Goal: Transaction & Acquisition: Purchase product/service

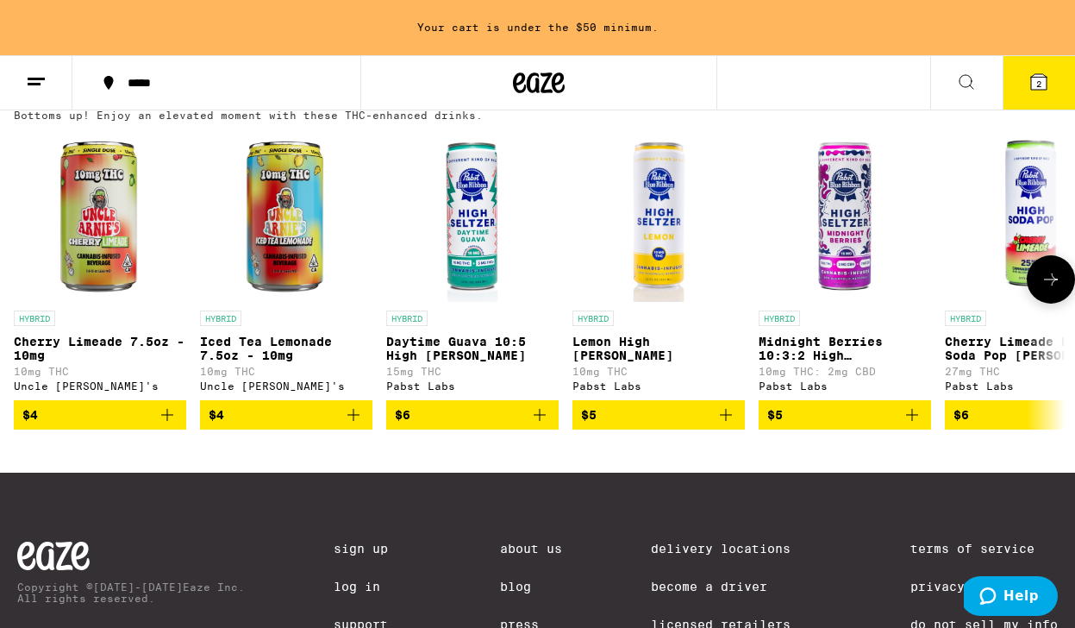
scroll to position [1008, 0]
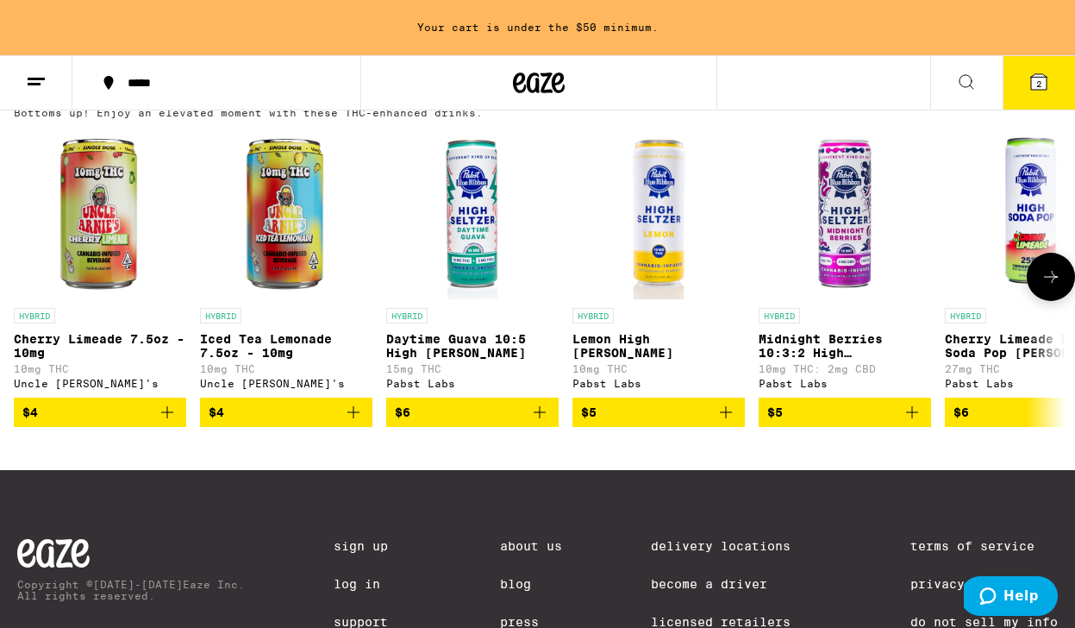
click at [173, 422] on icon "Add to bag" at bounding box center [167, 412] width 21 height 21
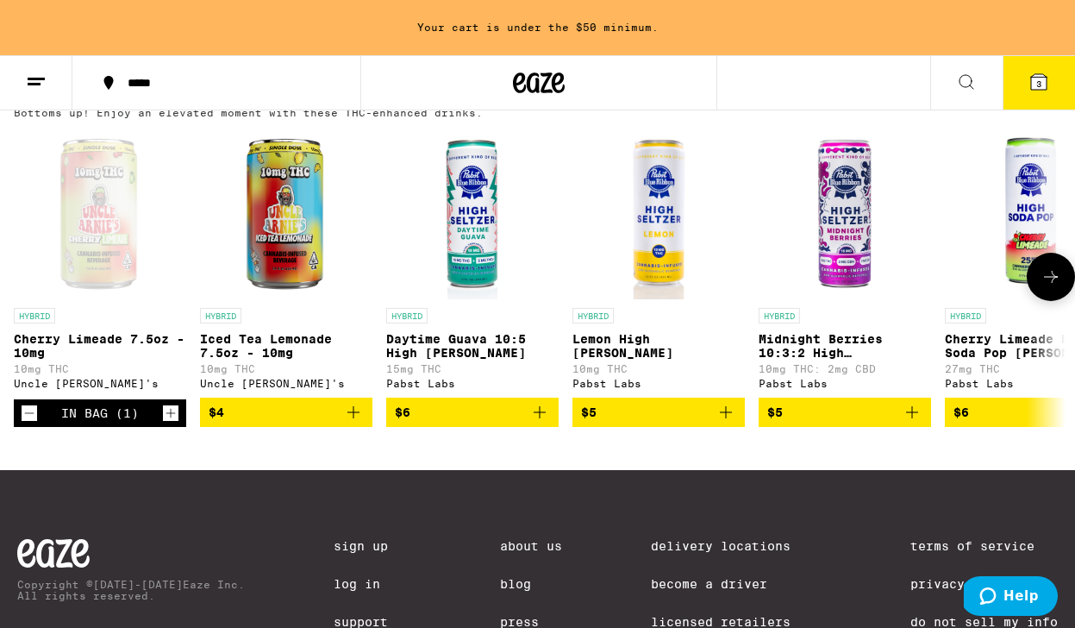
click at [364, 427] on button "$4" at bounding box center [286, 411] width 172 height 29
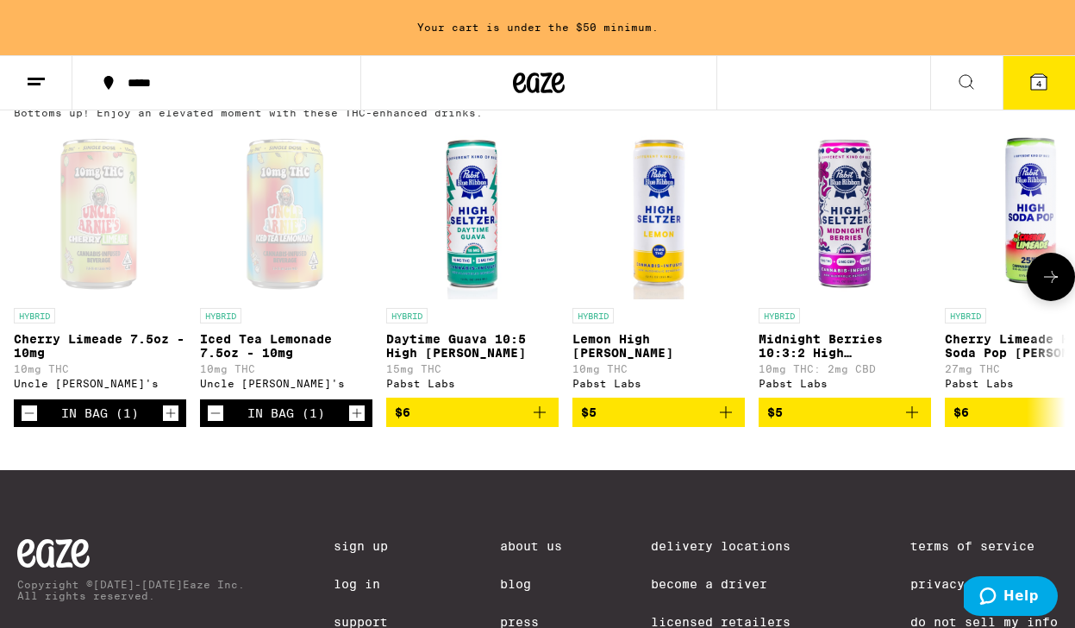
click at [364, 423] on icon "Increment" at bounding box center [357, 413] width 16 height 21
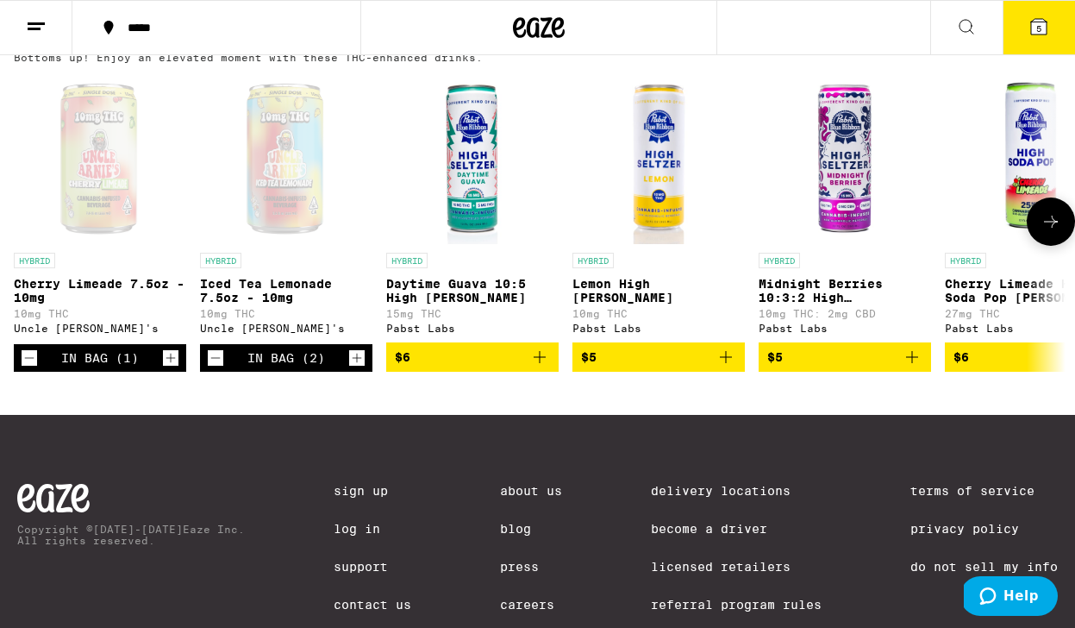
scroll to position [953, 0]
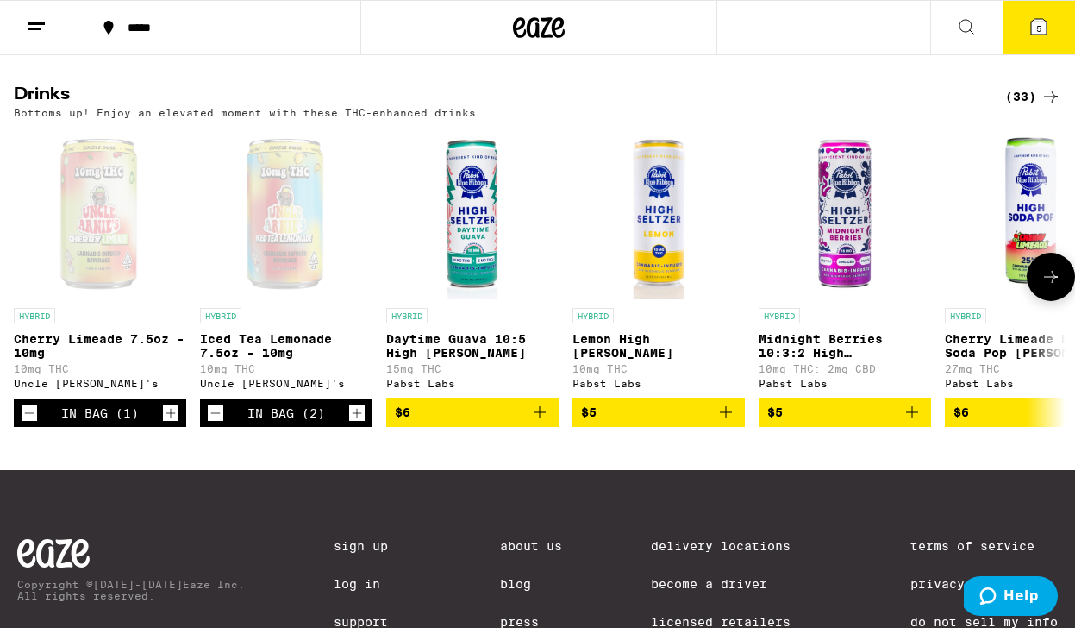
click at [160, 427] on div "In Bag (1)" at bounding box center [100, 413] width 172 height 28
click at [166, 423] on icon "Increment" at bounding box center [171, 413] width 16 height 21
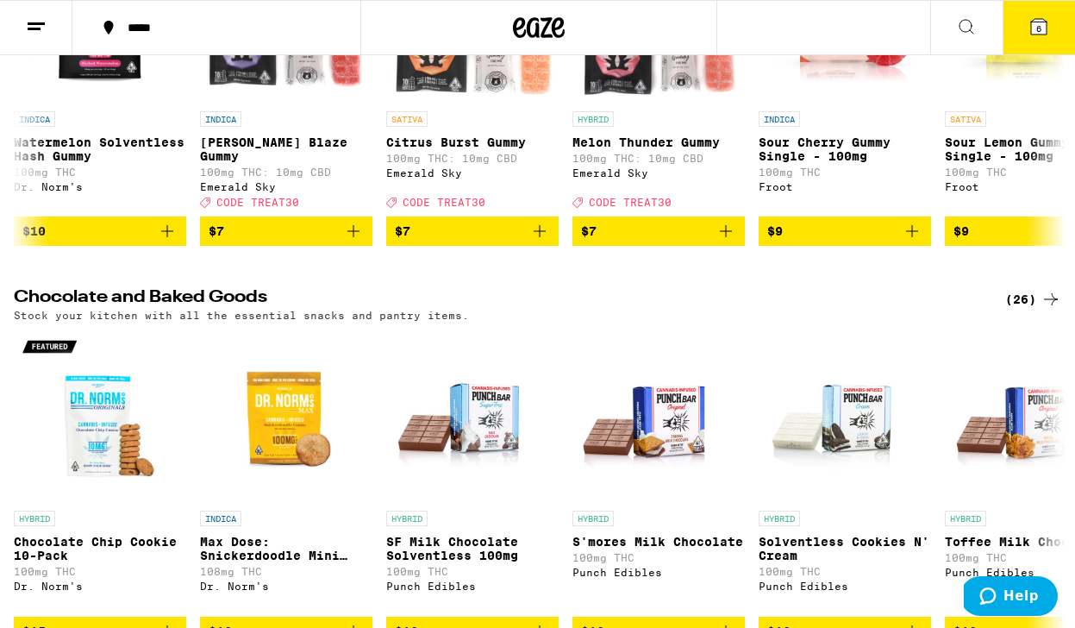
scroll to position [0, 0]
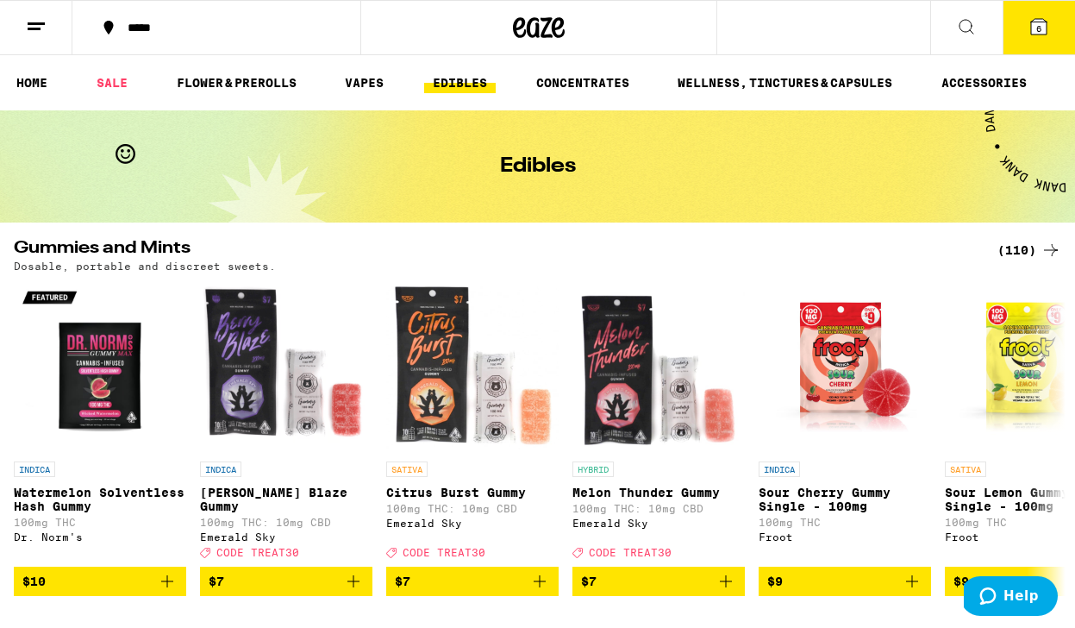
click at [1041, 38] on button "6" at bounding box center [1039, 27] width 72 height 53
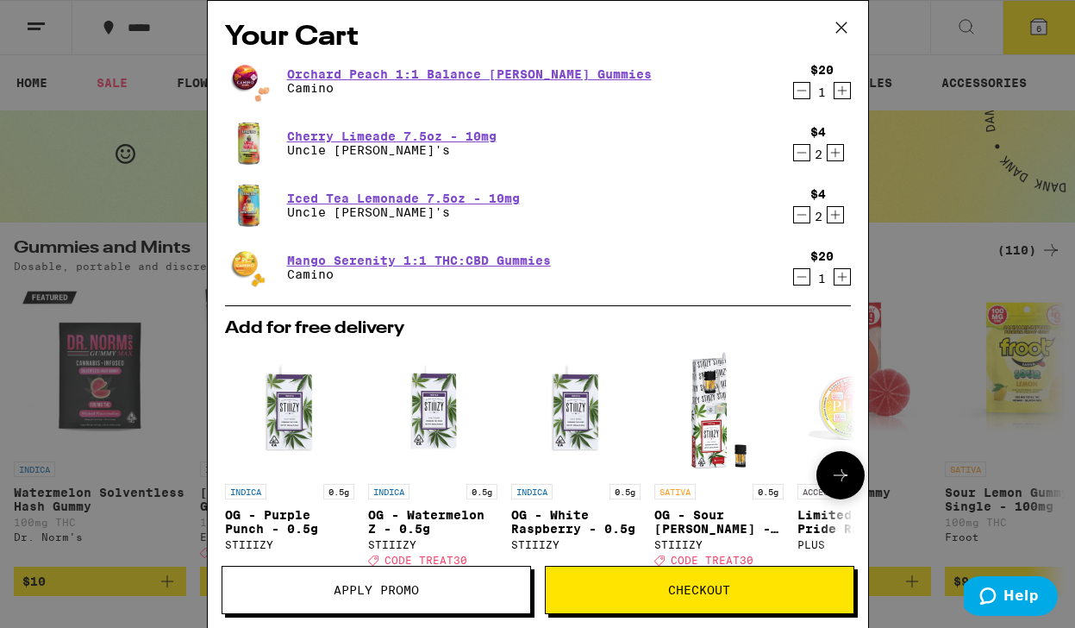
scroll to position [291, 0]
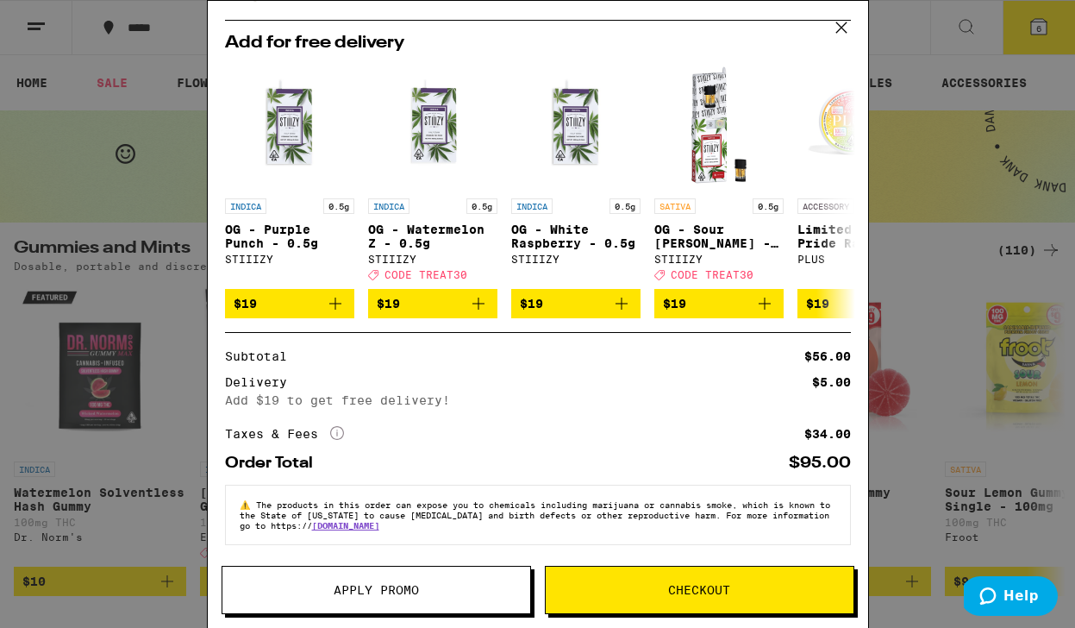
click at [741, 603] on button "Checkout" at bounding box center [700, 590] width 310 height 48
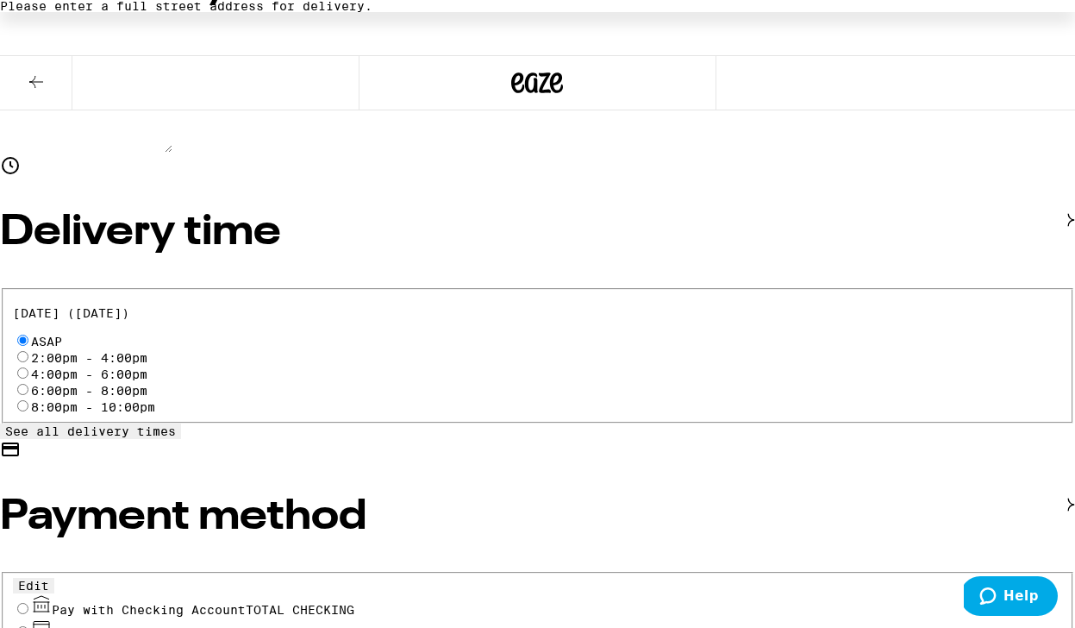
scroll to position [511, 0]
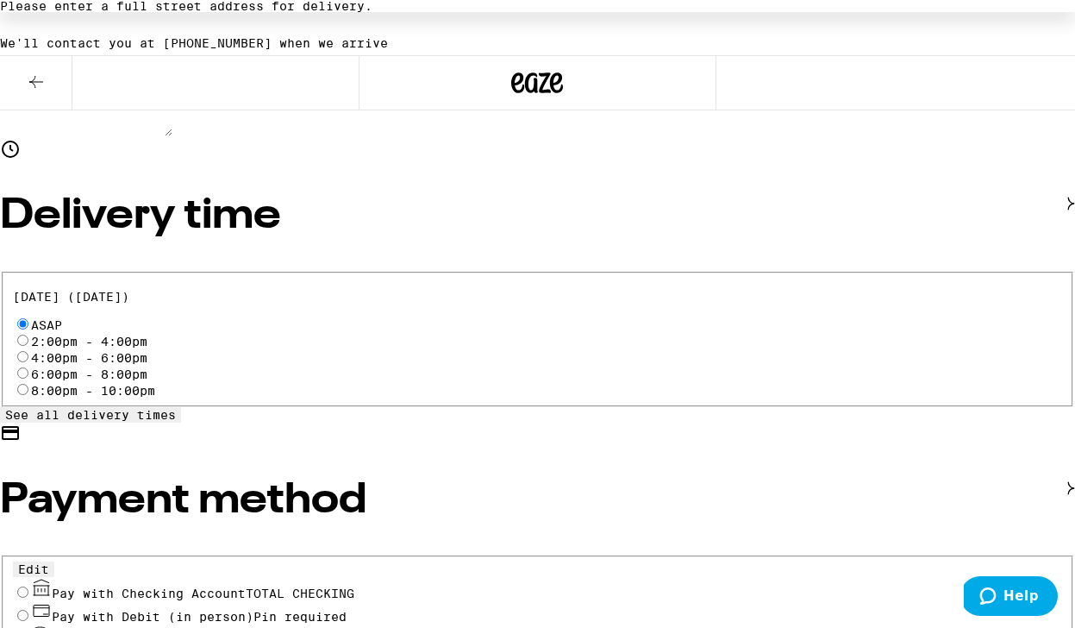
click at [281, 586] on span "Pay with Checking Account TOTAL CHECKING" at bounding box center [203, 593] width 303 height 14
click at [28, 586] on input "Pay with Checking Account TOTAL CHECKING" at bounding box center [22, 591] width 11 height 11
radio input "true"
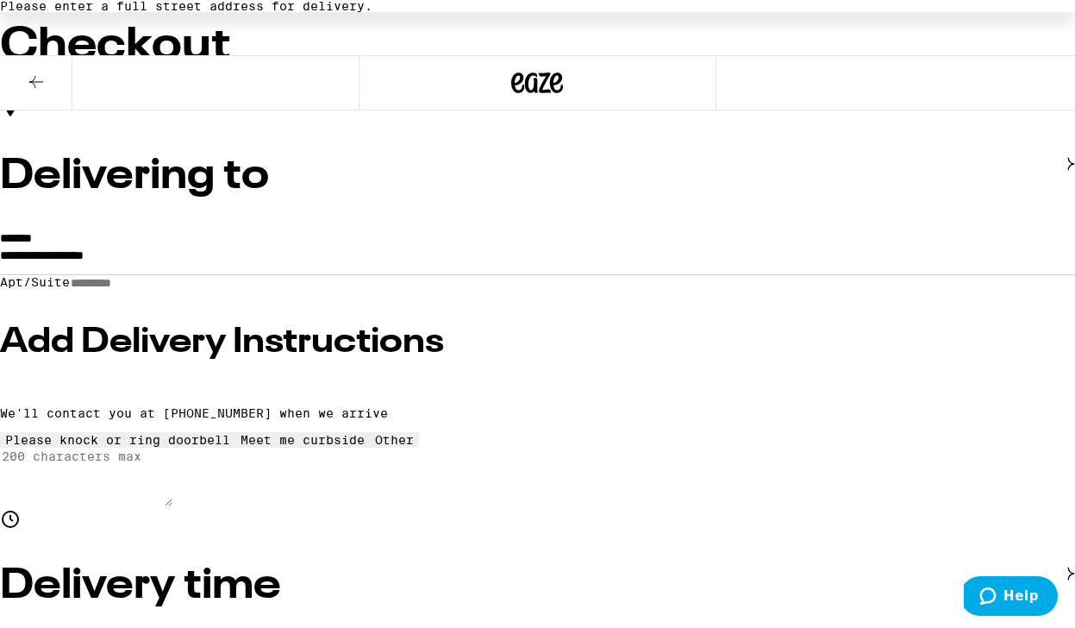
scroll to position [145, 0]
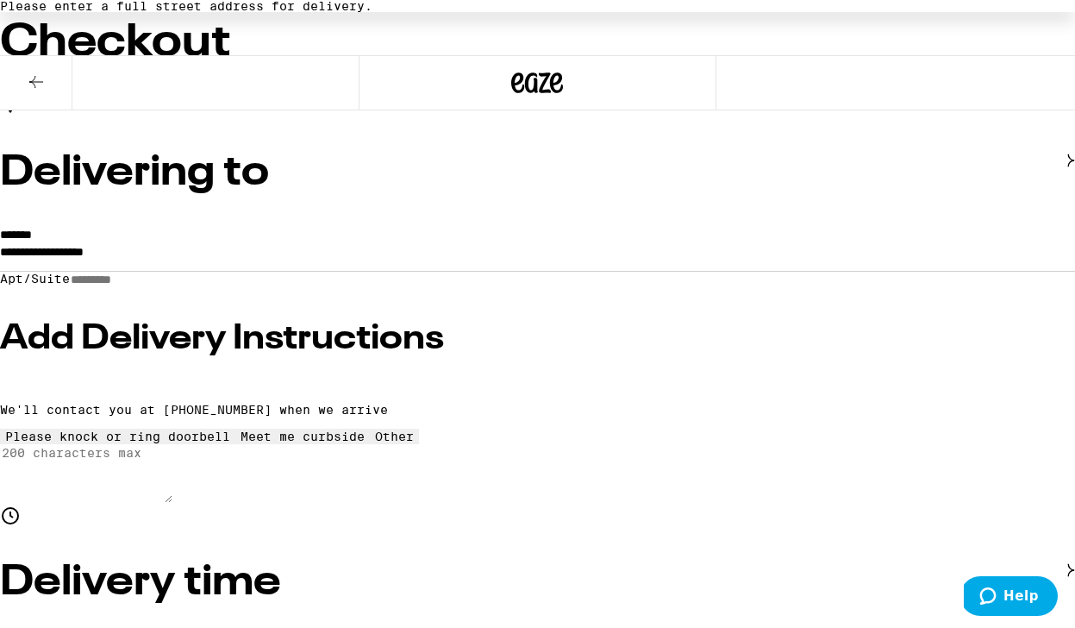
drag, startPoint x: 935, startPoint y: 298, endPoint x: 899, endPoint y: 316, distance: 40.5
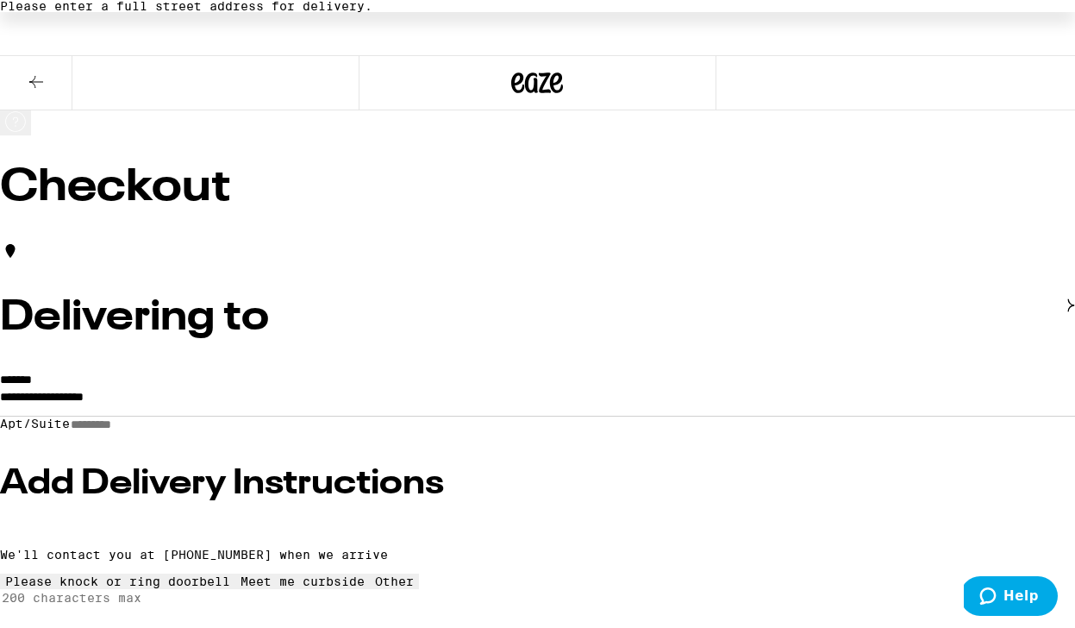
scroll to position [112, 0]
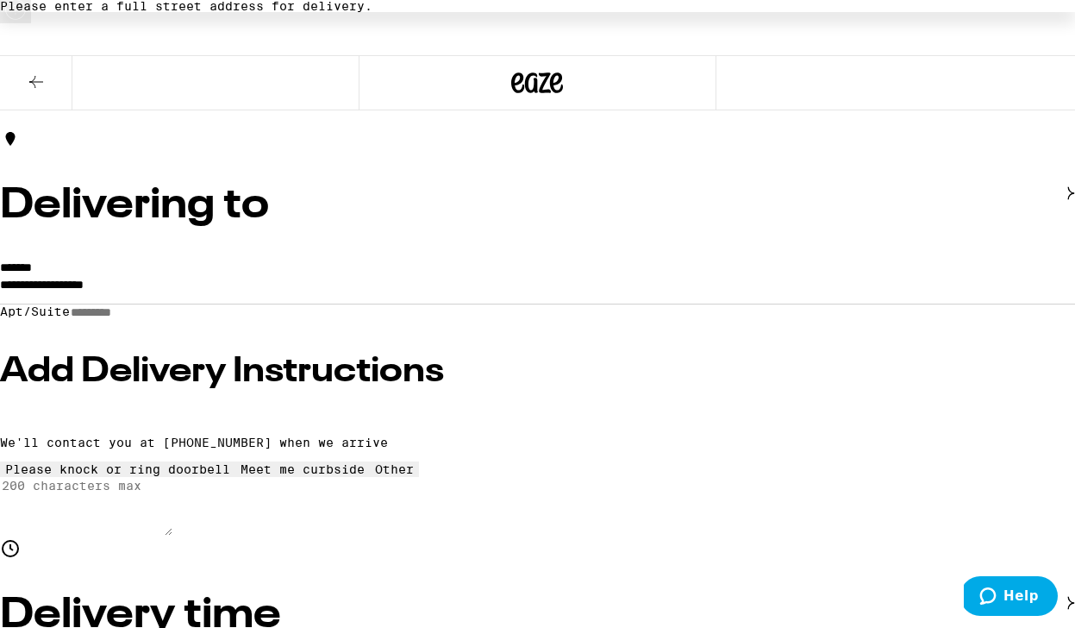
click at [231, 285] on input "**********" at bounding box center [537, 288] width 1075 height 29
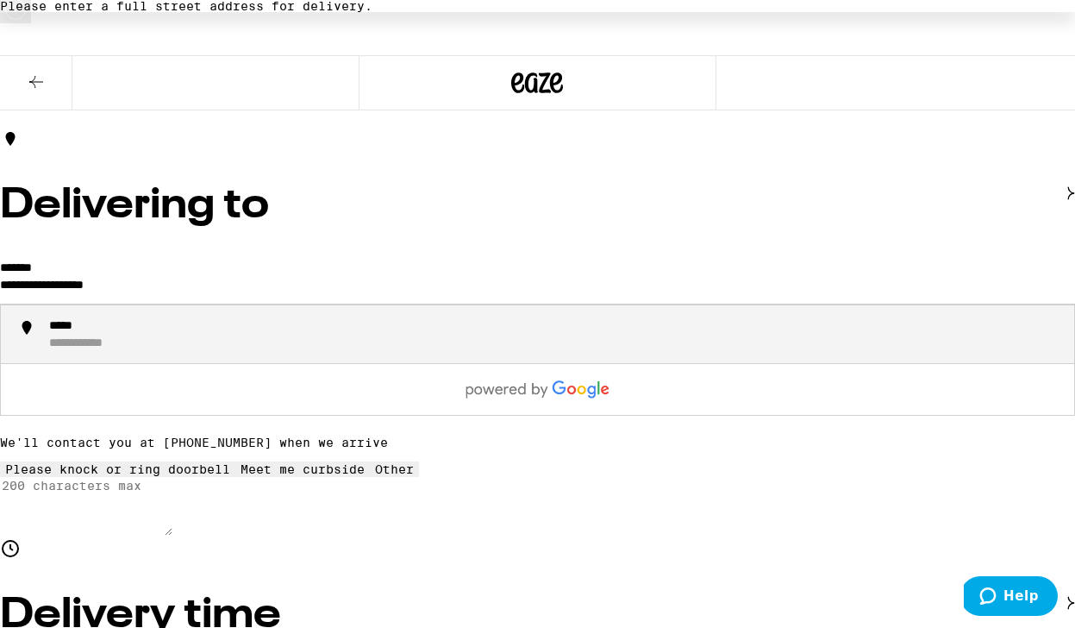
click at [231, 285] on input "**********" at bounding box center [537, 288] width 1075 height 29
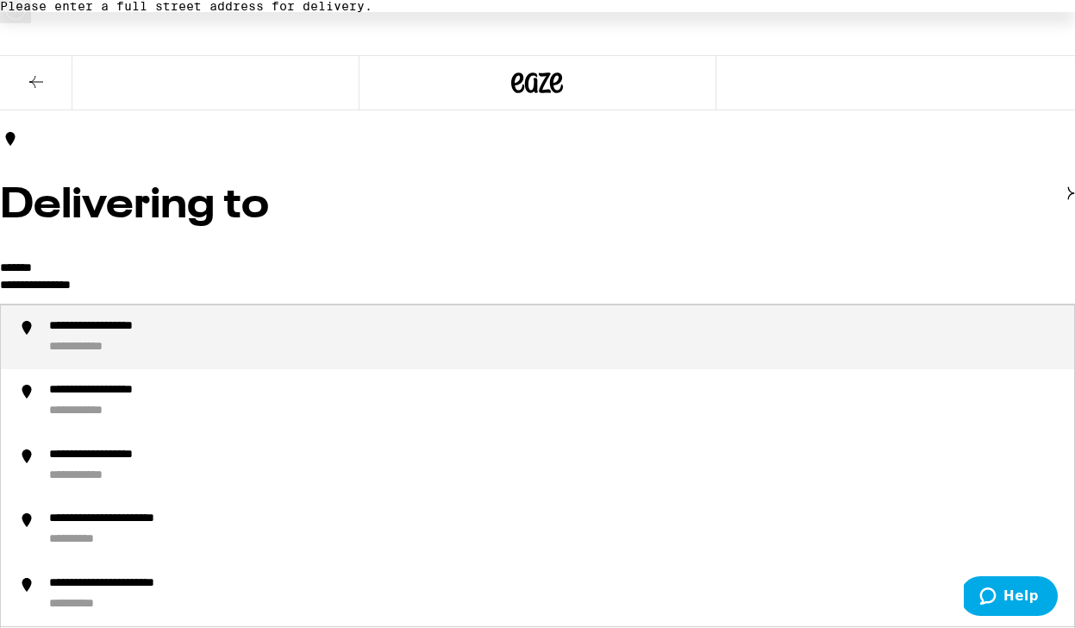
click at [251, 360] on li "**********" at bounding box center [537, 337] width 1073 height 65
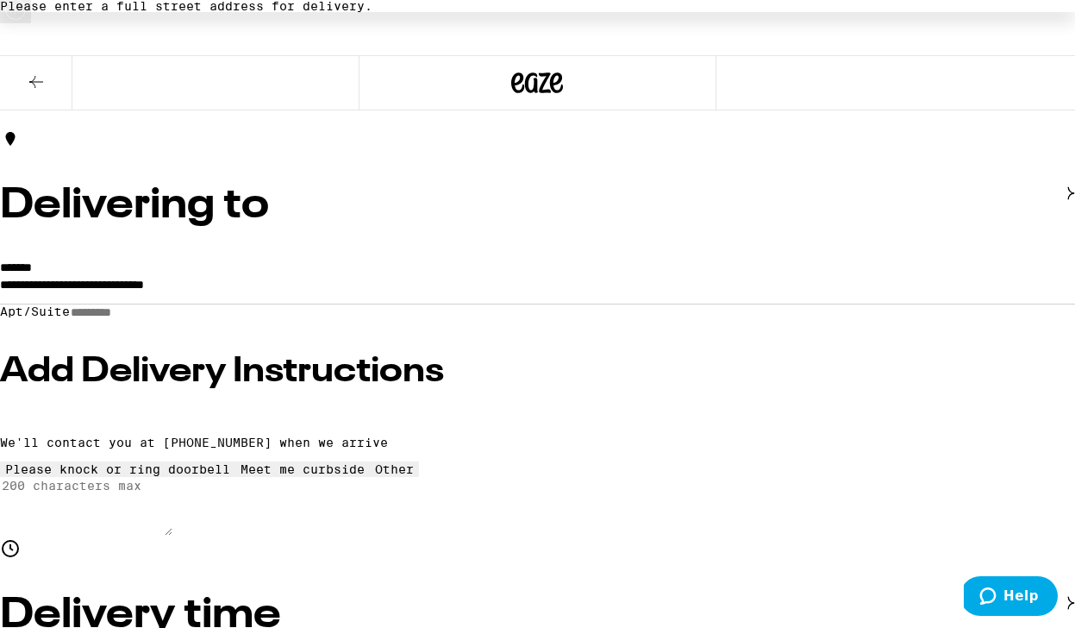
type input "**********"
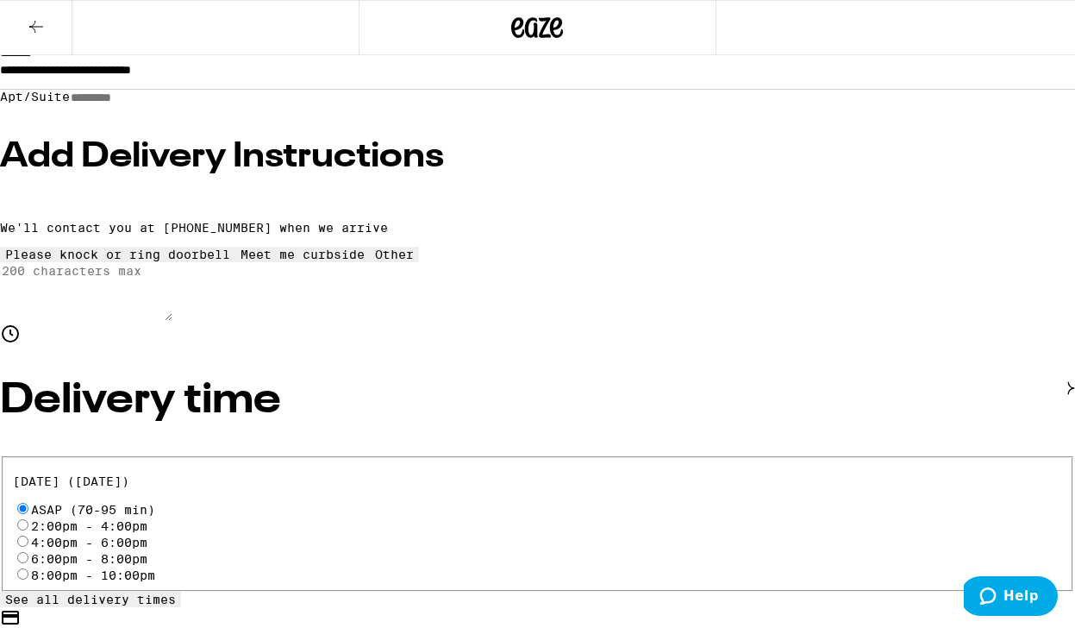
scroll to position [697, 0]
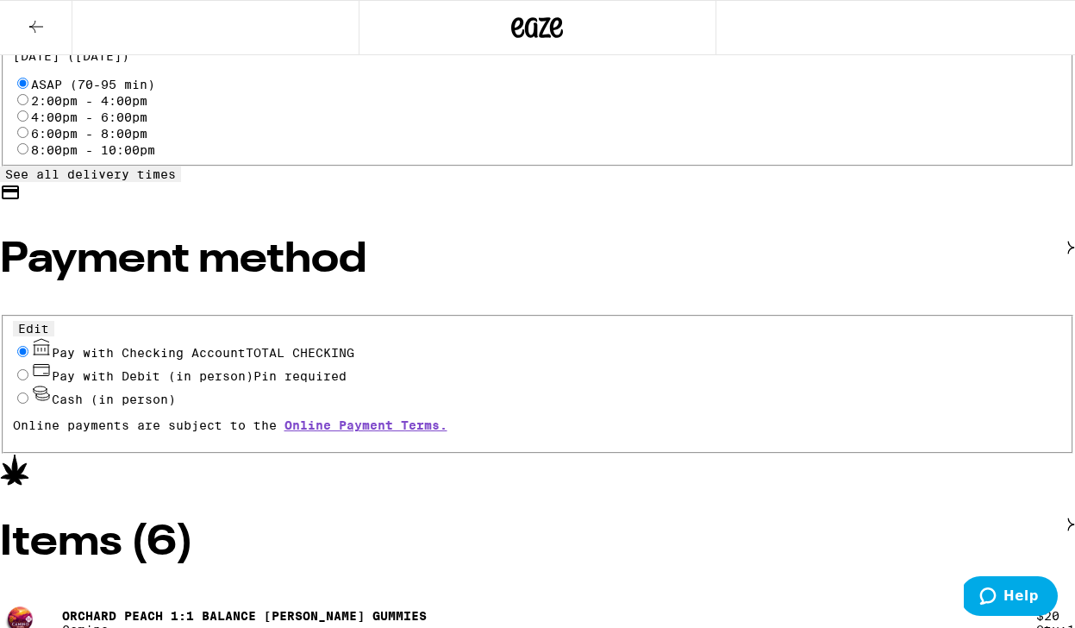
click at [35, 16] on icon at bounding box center [36, 26] width 21 height 21
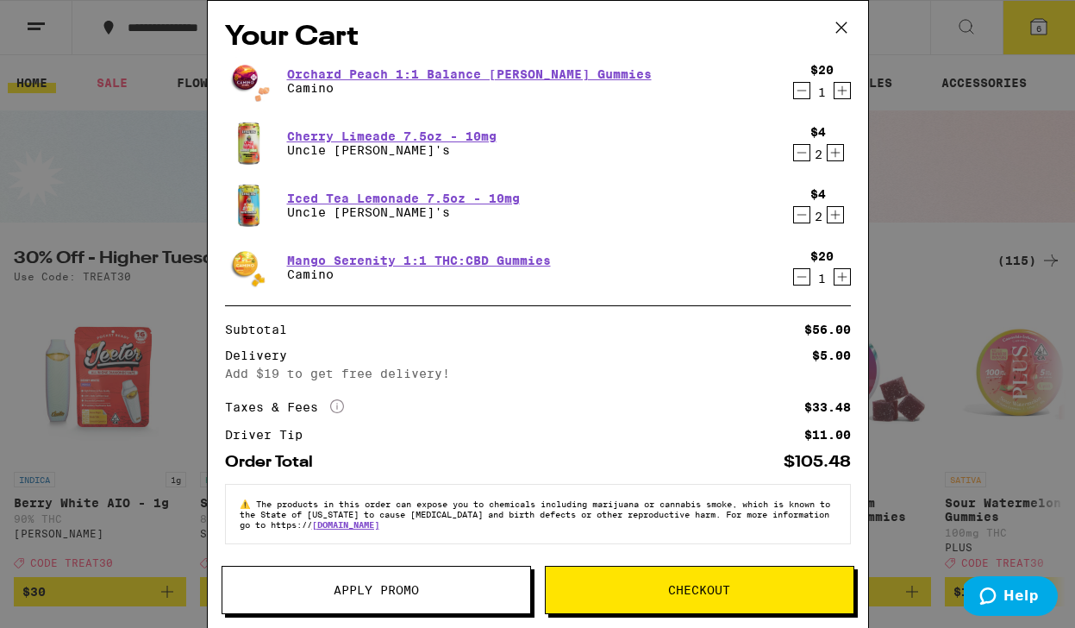
click at [841, 26] on icon at bounding box center [842, 28] width 26 height 26
click at [974, 35] on div "Your Cart Orchard Peach 1:1 Balance [PERSON_NAME] Gummies Camino $20 1 Cherry L…" at bounding box center [537, 314] width 1075 height 628
click at [955, 30] on div "Your Cart Orchard Peach 1:1 Balance [PERSON_NAME] Gummies Camino $20 1 Cherry L…" at bounding box center [537, 314] width 1075 height 628
click at [778, 333] on div "Subtotal $56.00" at bounding box center [538, 329] width 626 height 12
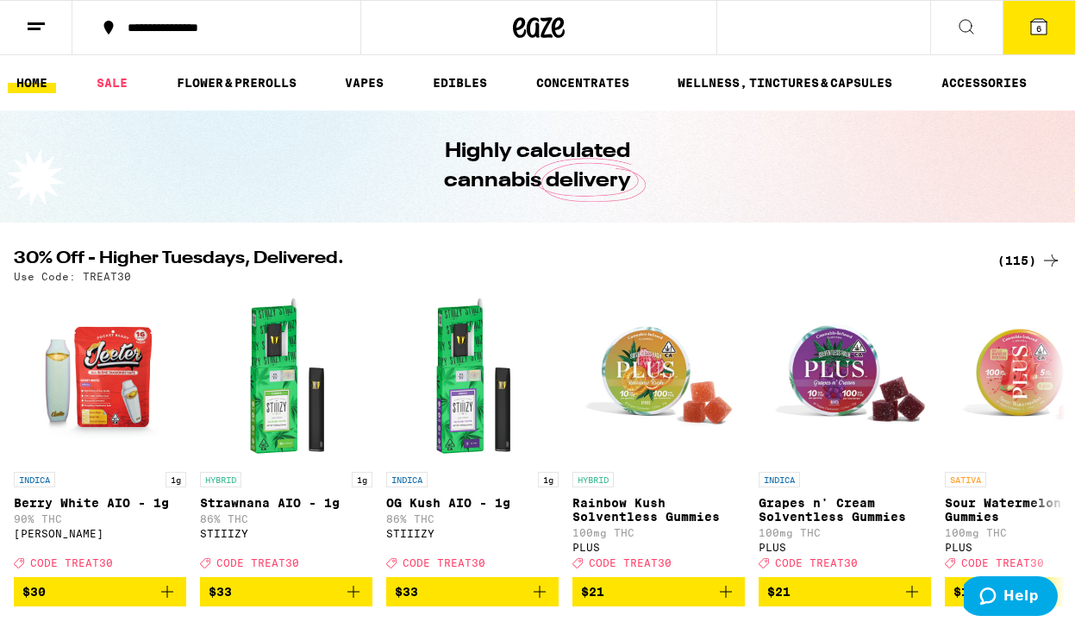
click at [962, 28] on icon at bounding box center [966, 26] width 21 height 21
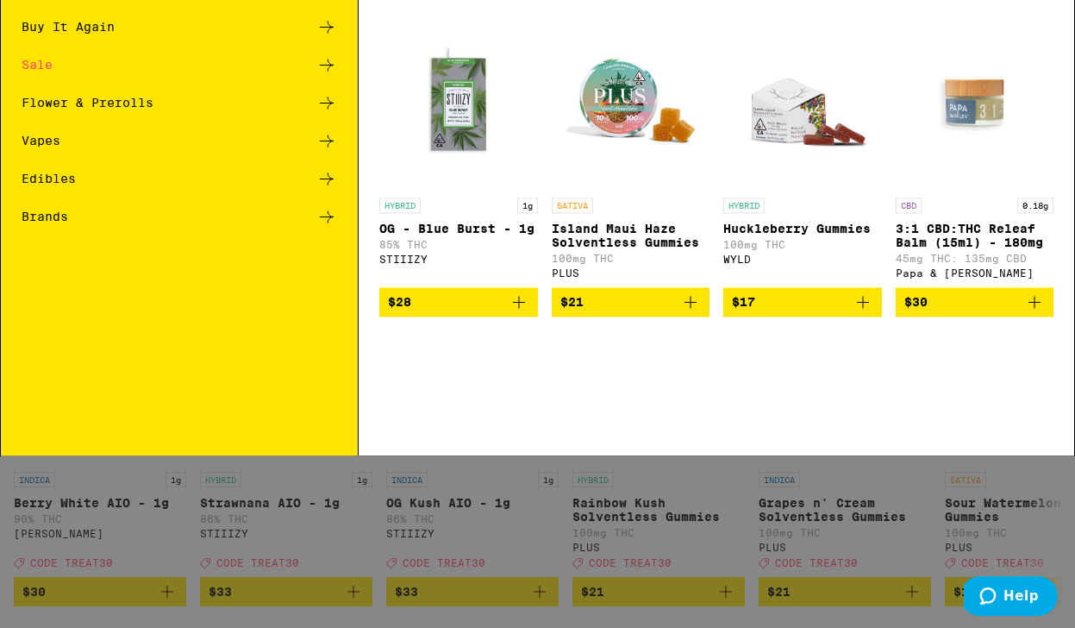
click at [152, 118] on div "Buy It Again" at bounding box center [180, 122] width 316 height 21
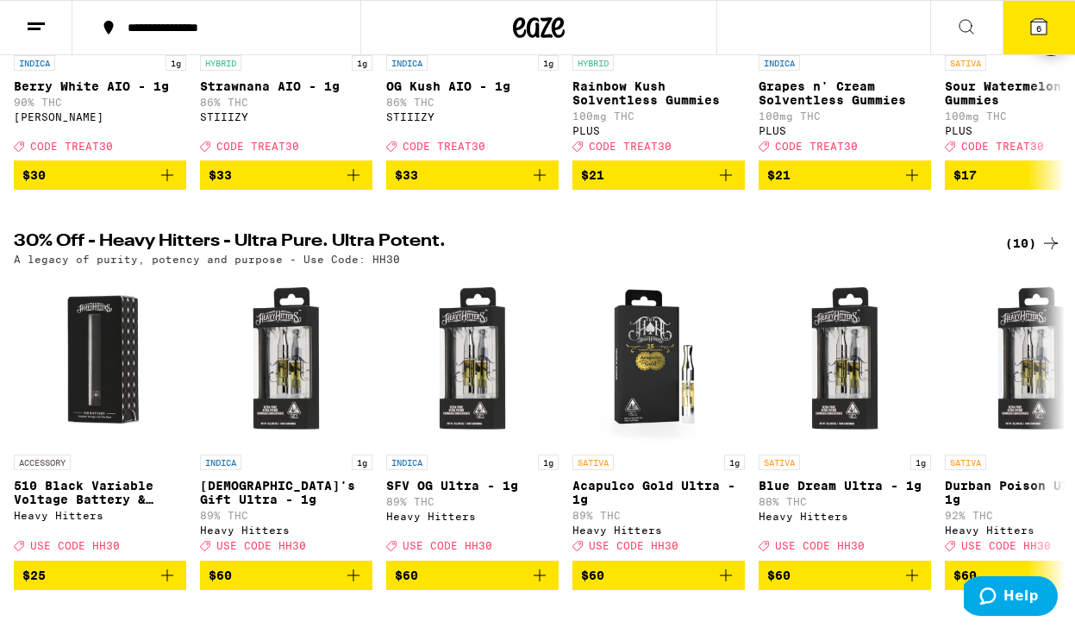
scroll to position [448, 0]
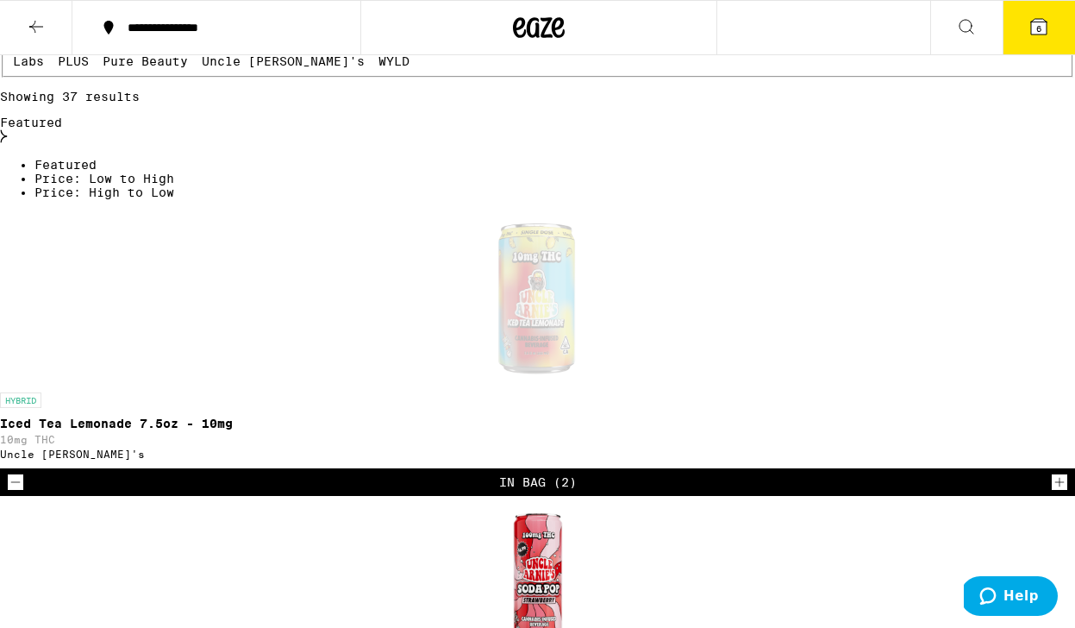
scroll to position [416, 0]
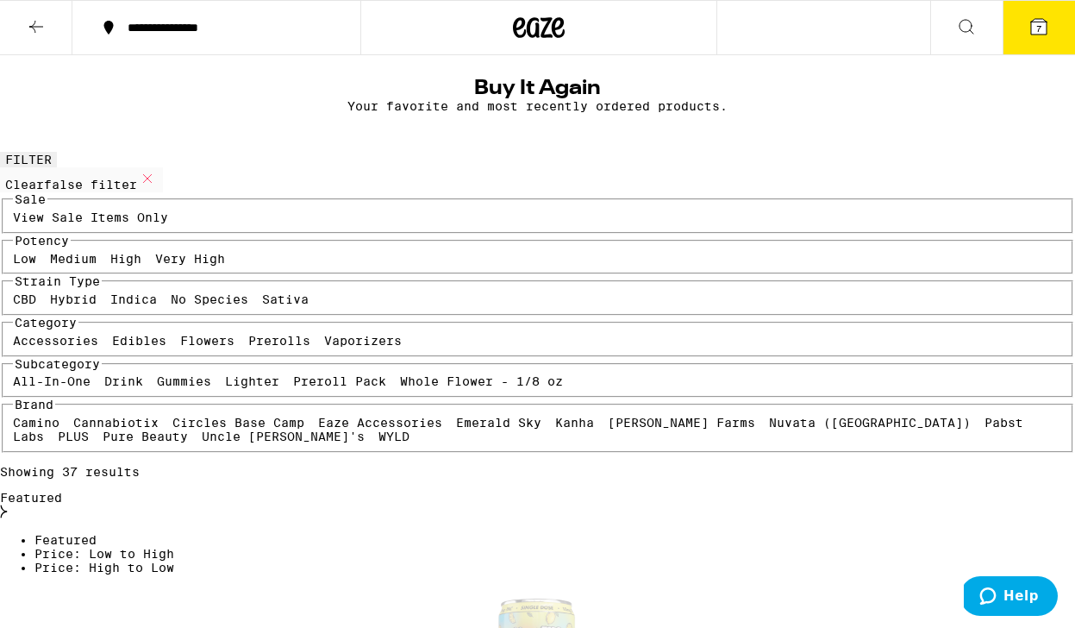
scroll to position [0, 0]
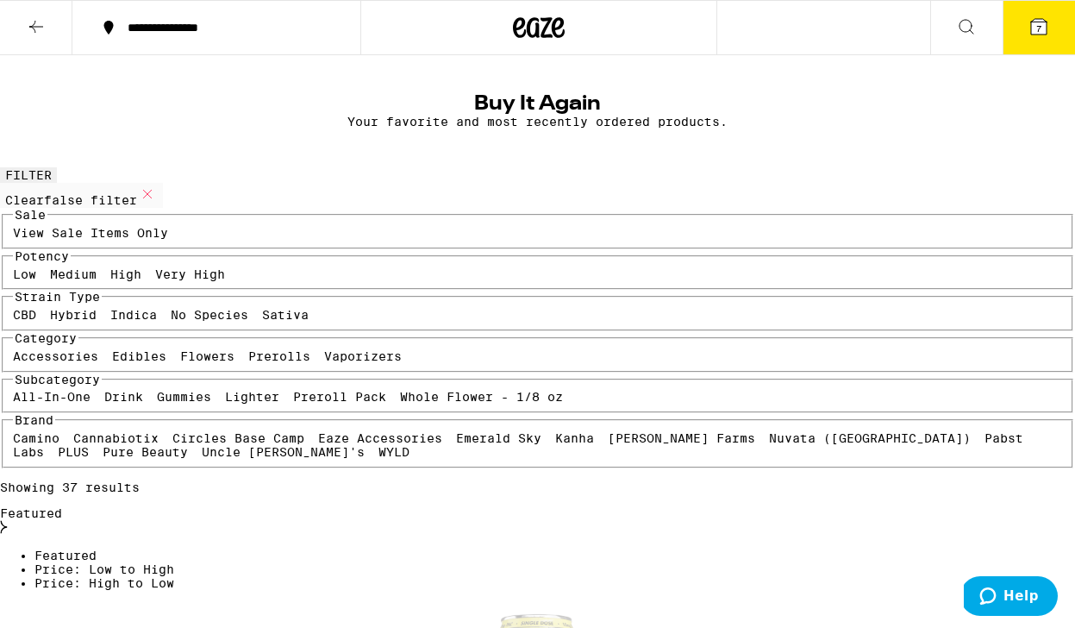
click at [1049, 22] on button "7" at bounding box center [1039, 27] width 72 height 53
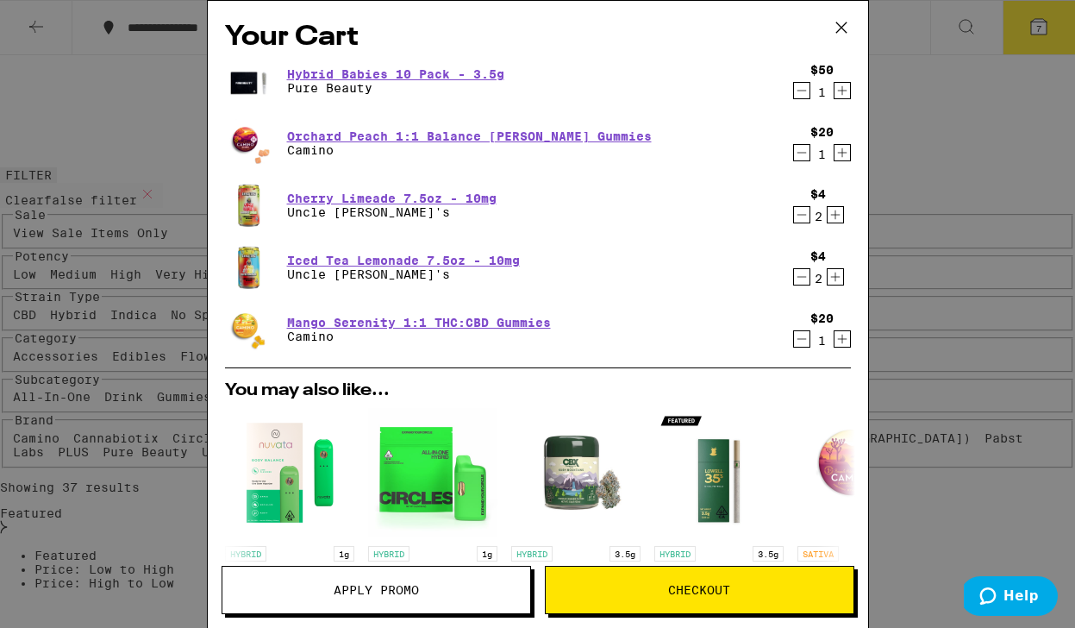
click at [804, 223] on icon "Decrement" at bounding box center [802, 214] width 16 height 21
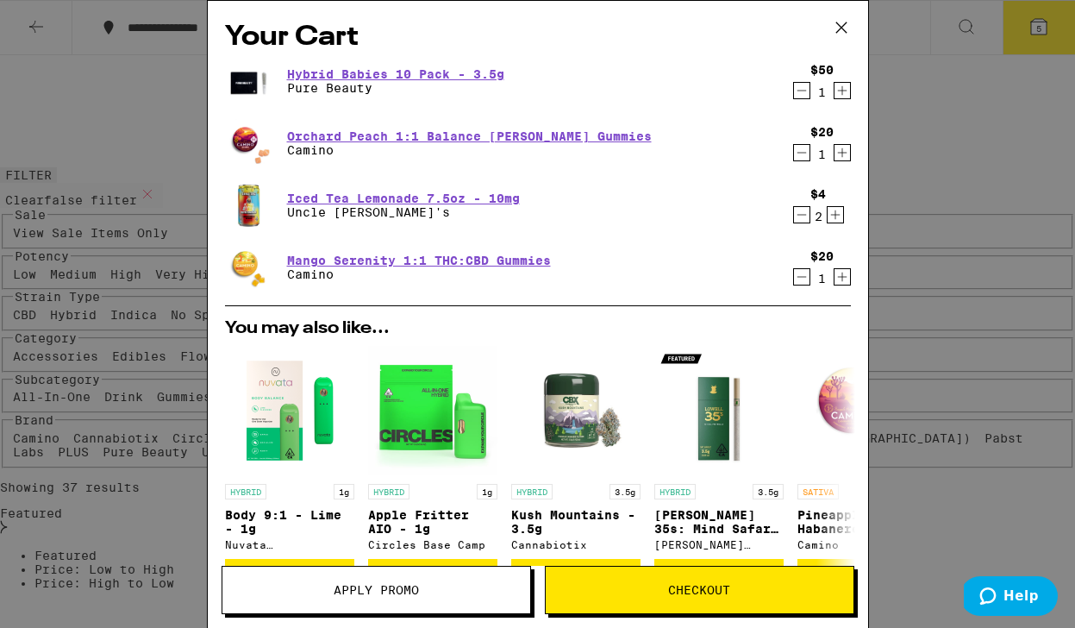
click at [798, 216] on icon "Decrement" at bounding box center [802, 214] width 16 height 21
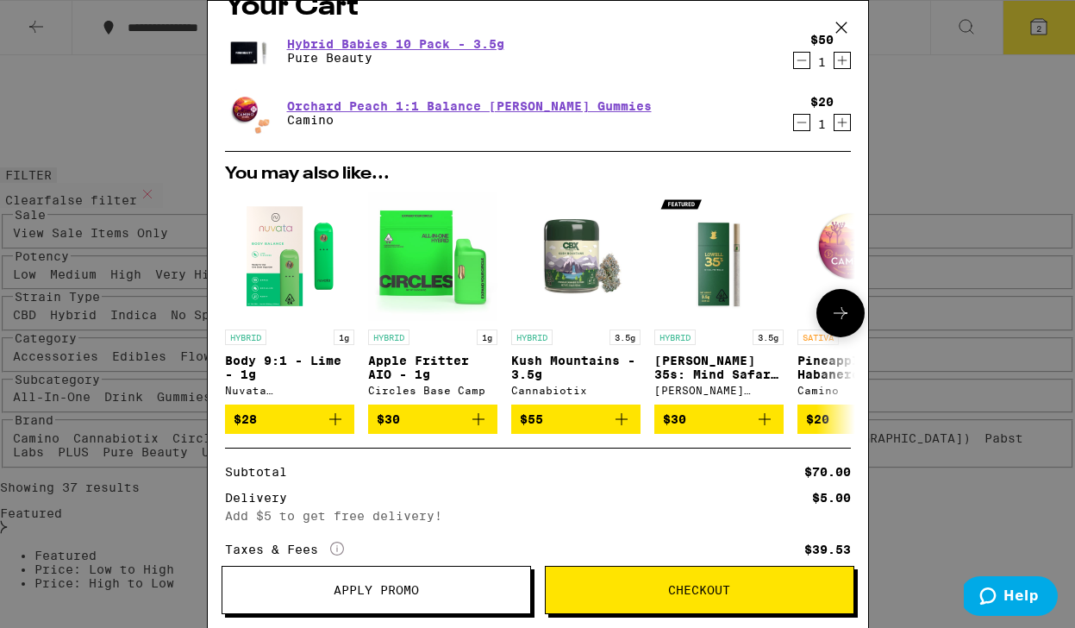
scroll to position [38, 0]
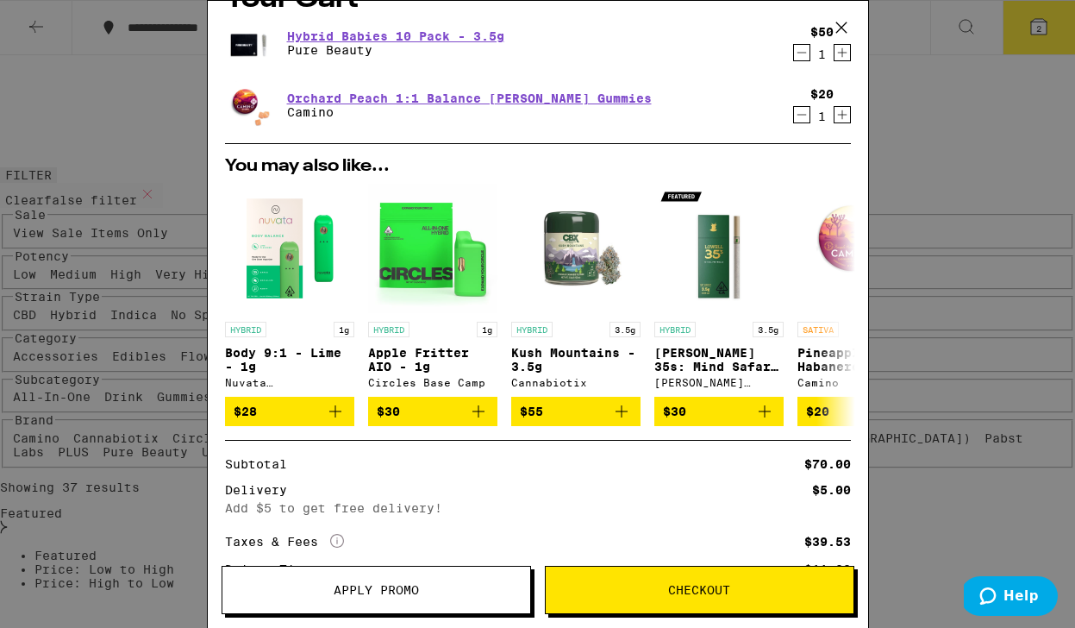
click at [839, 21] on icon at bounding box center [842, 28] width 26 height 26
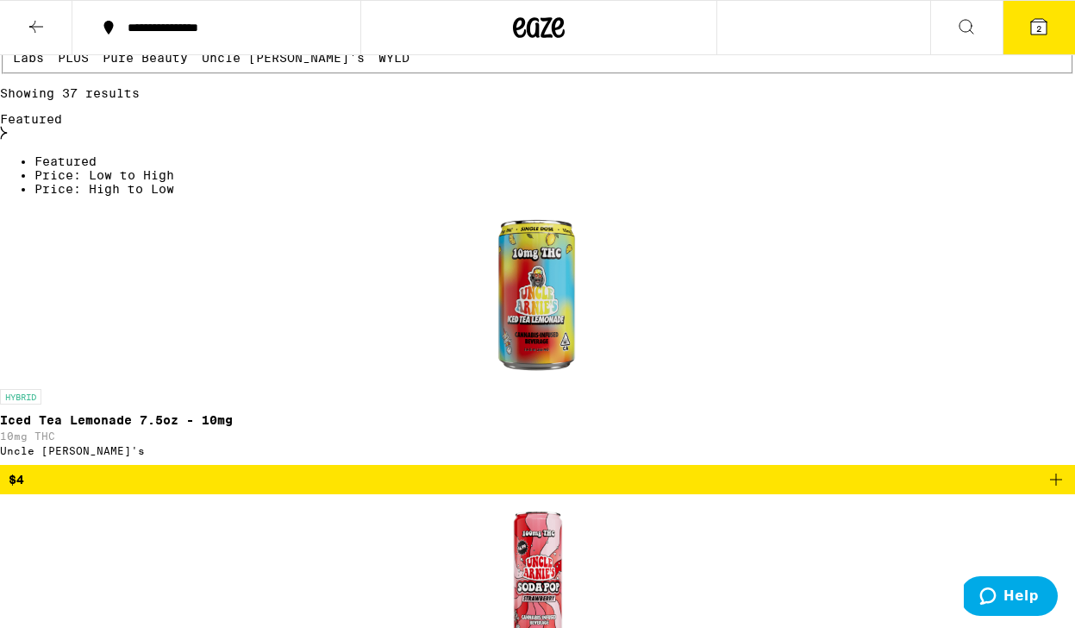
scroll to position [418, 0]
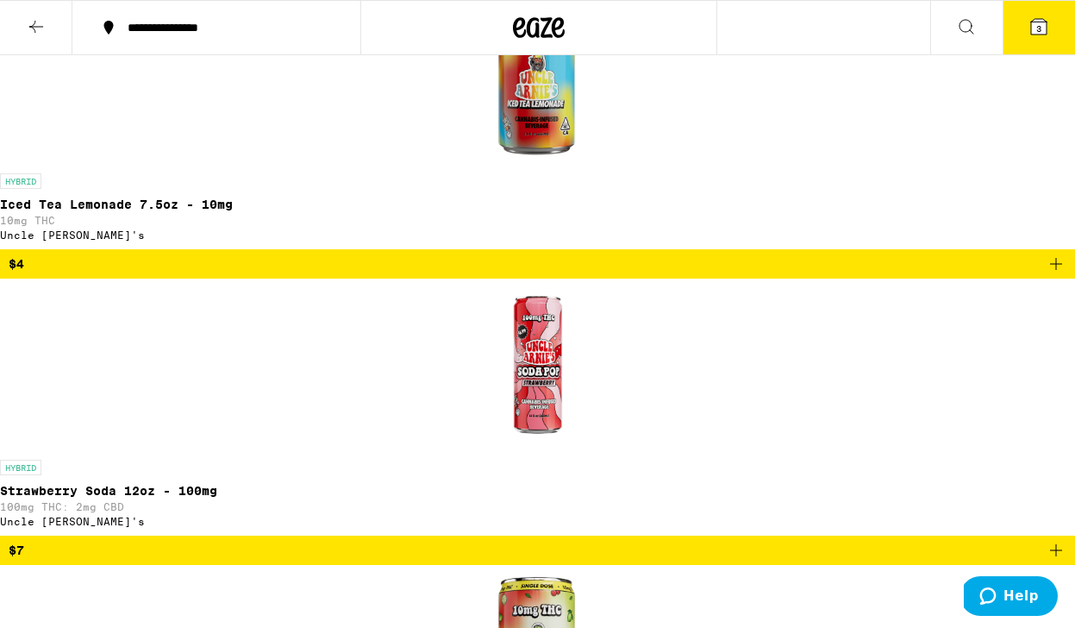
scroll to position [0, 0]
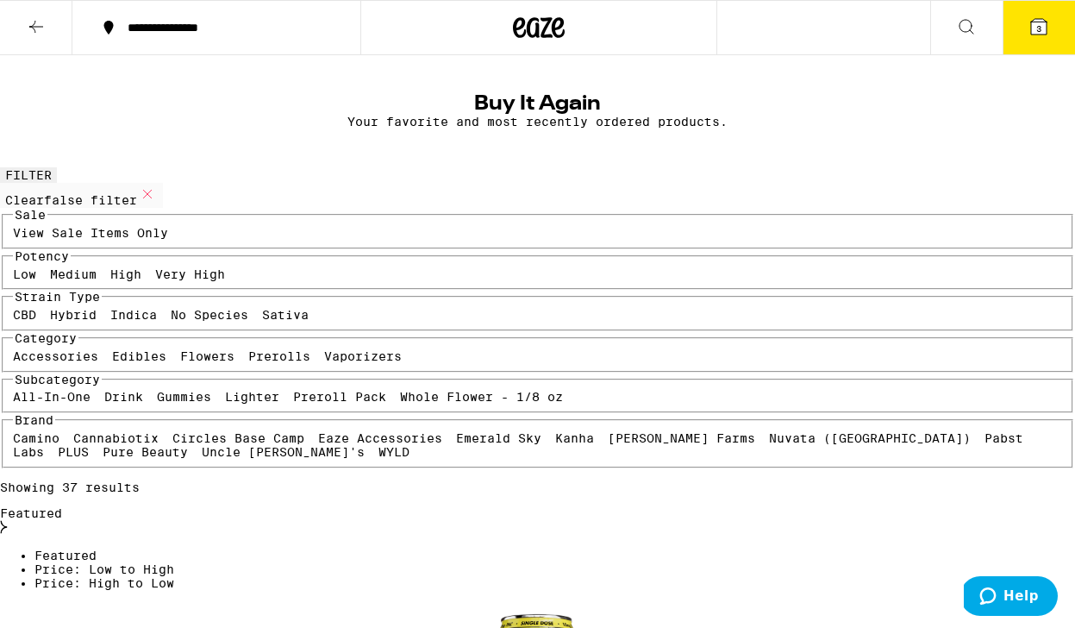
click at [1045, 14] on button "3" at bounding box center [1039, 27] width 72 height 53
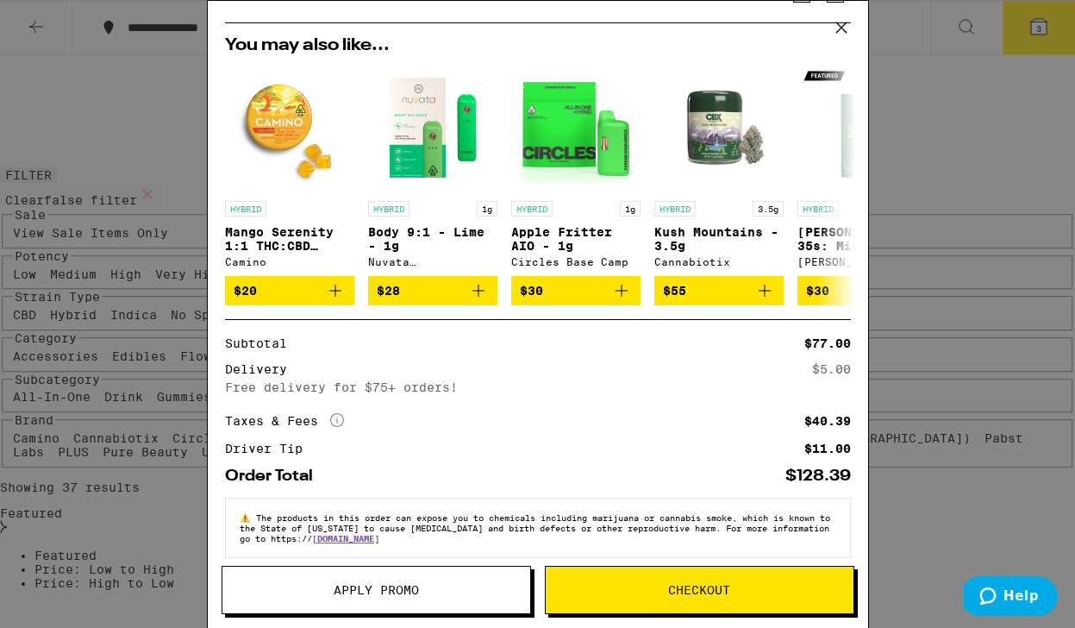
scroll to position [238, 0]
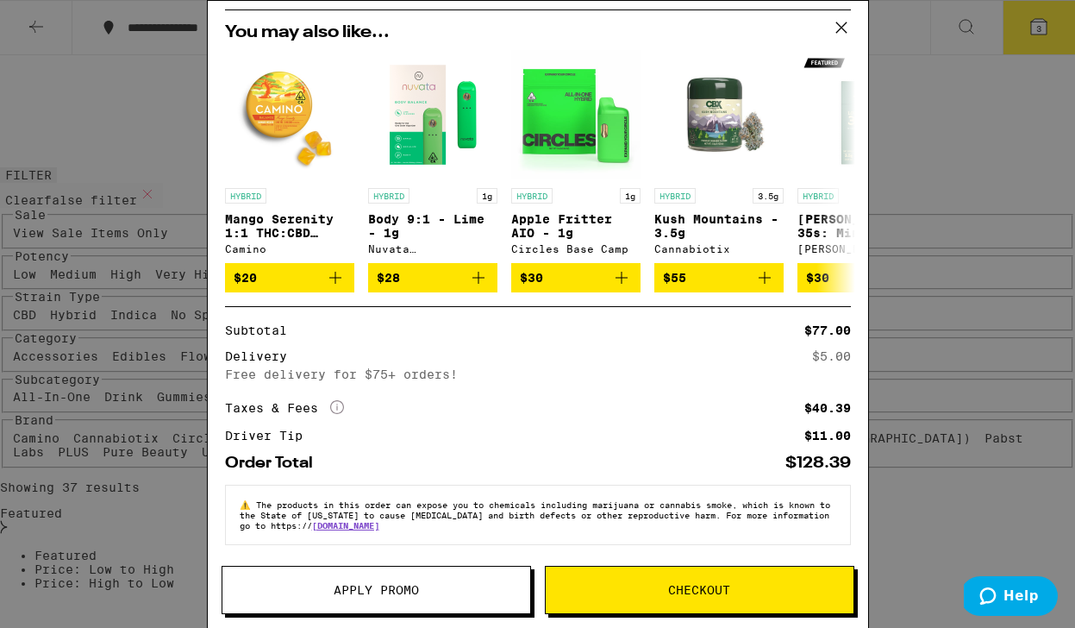
click at [643, 591] on span "Checkout" at bounding box center [700, 590] width 308 height 12
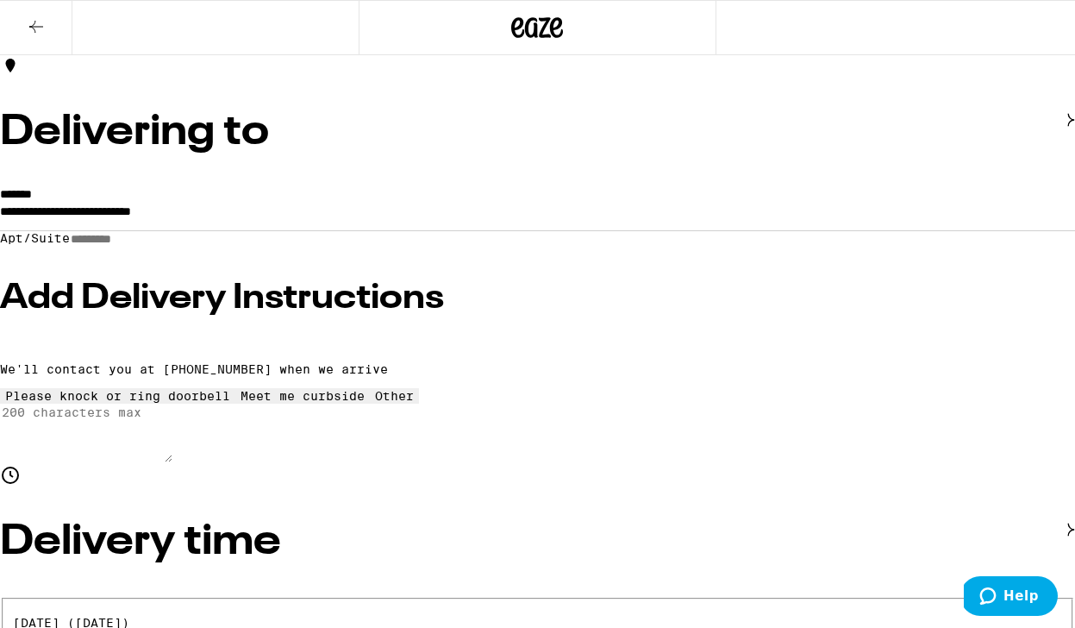
scroll to position [131, 0]
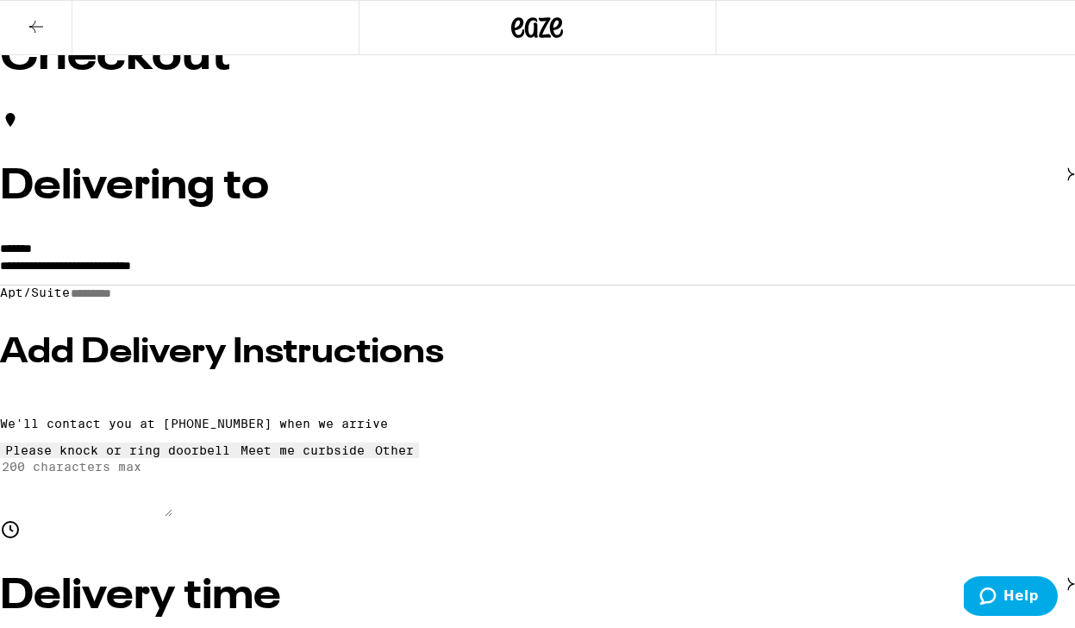
scroll to position [0, 0]
